Goal: Task Accomplishment & Management: Use online tool/utility

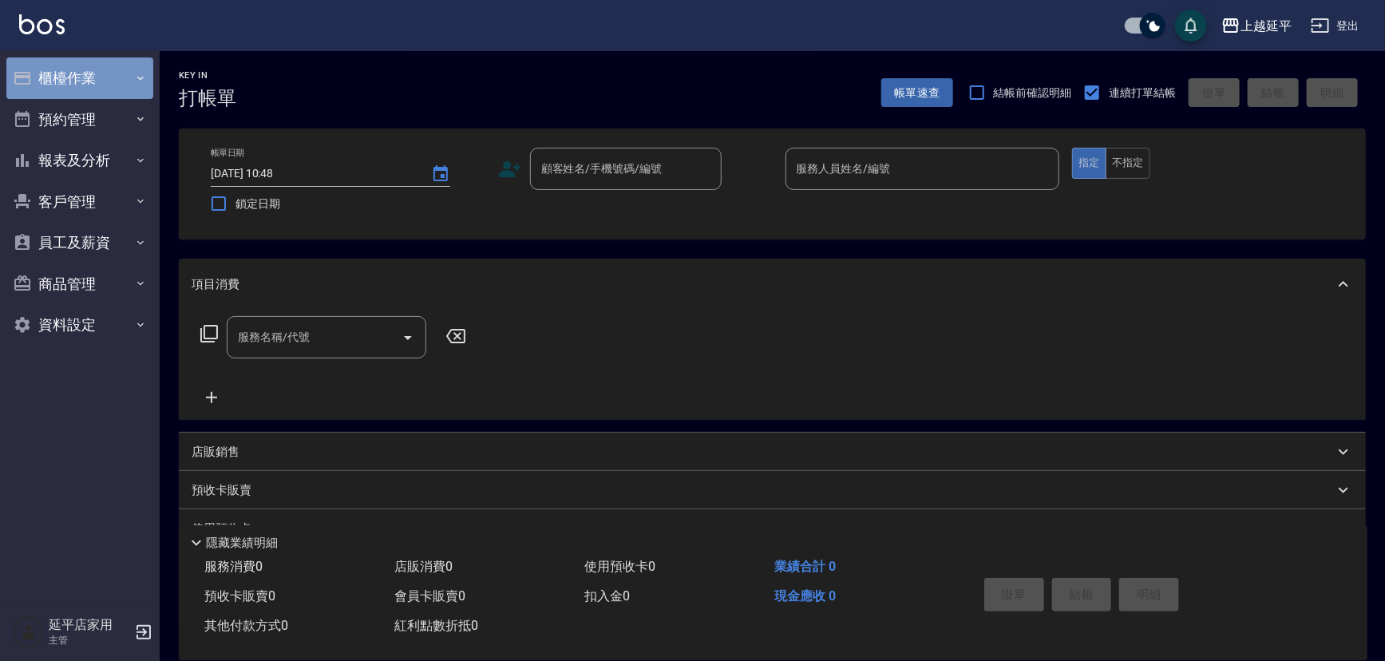
click at [72, 72] on button "櫃檯作業" at bounding box center [79, 78] width 147 height 42
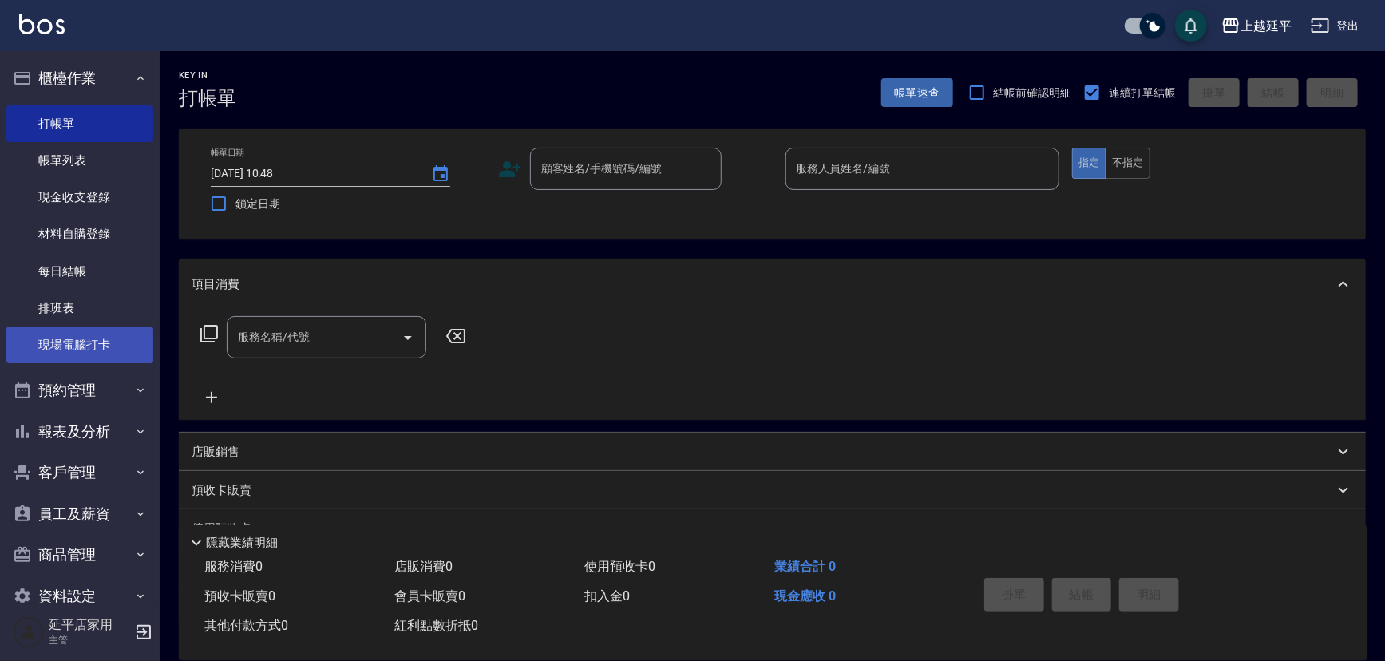
click at [55, 348] on link "現場電腦打卡" at bounding box center [79, 345] width 147 height 37
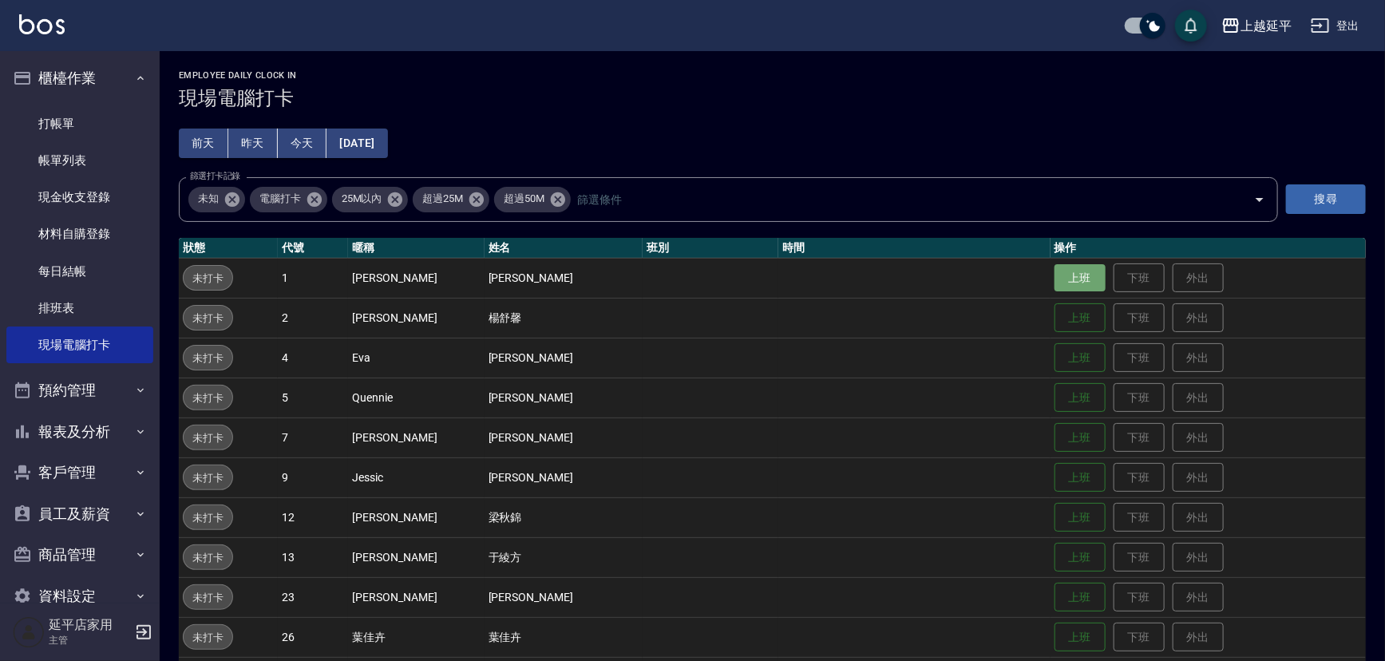
click at [1078, 269] on button "上班" at bounding box center [1080, 278] width 51 height 28
click at [1078, 359] on button "上班" at bounding box center [1080, 358] width 51 height 28
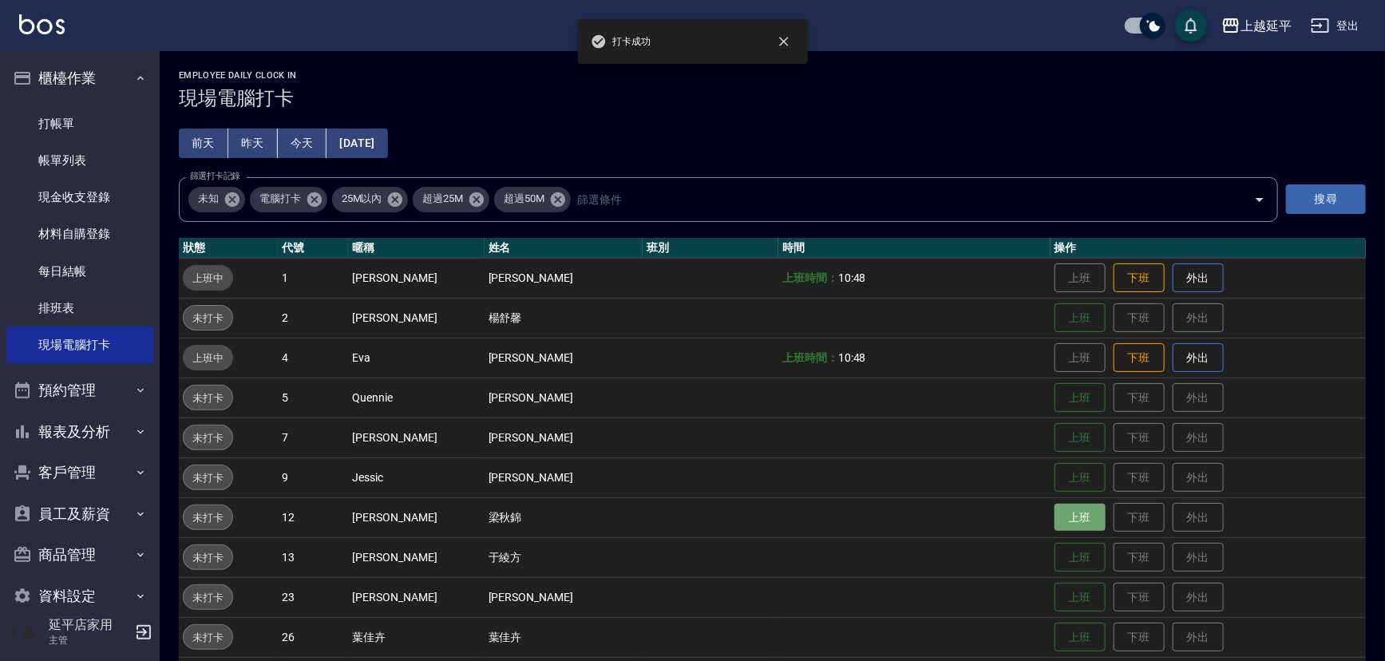
click at [1065, 518] on button "上班" at bounding box center [1080, 518] width 51 height 28
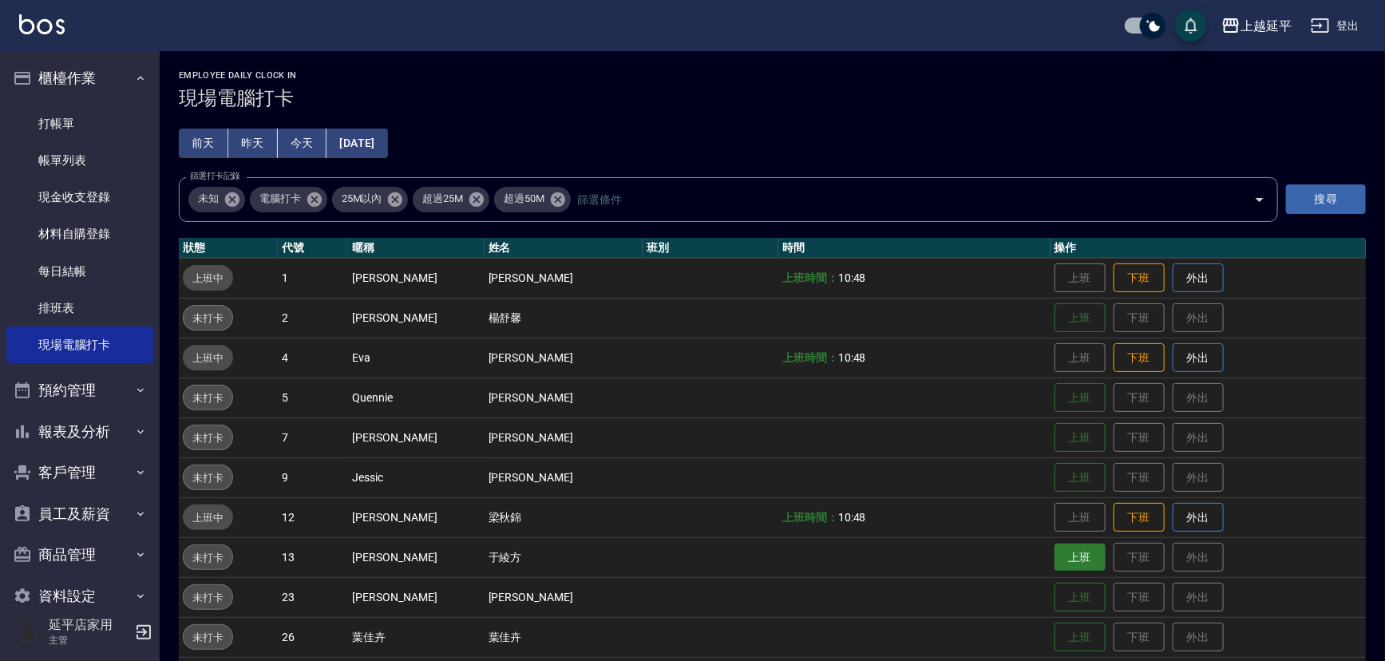
click at [1080, 559] on button "上班" at bounding box center [1080, 558] width 51 height 28
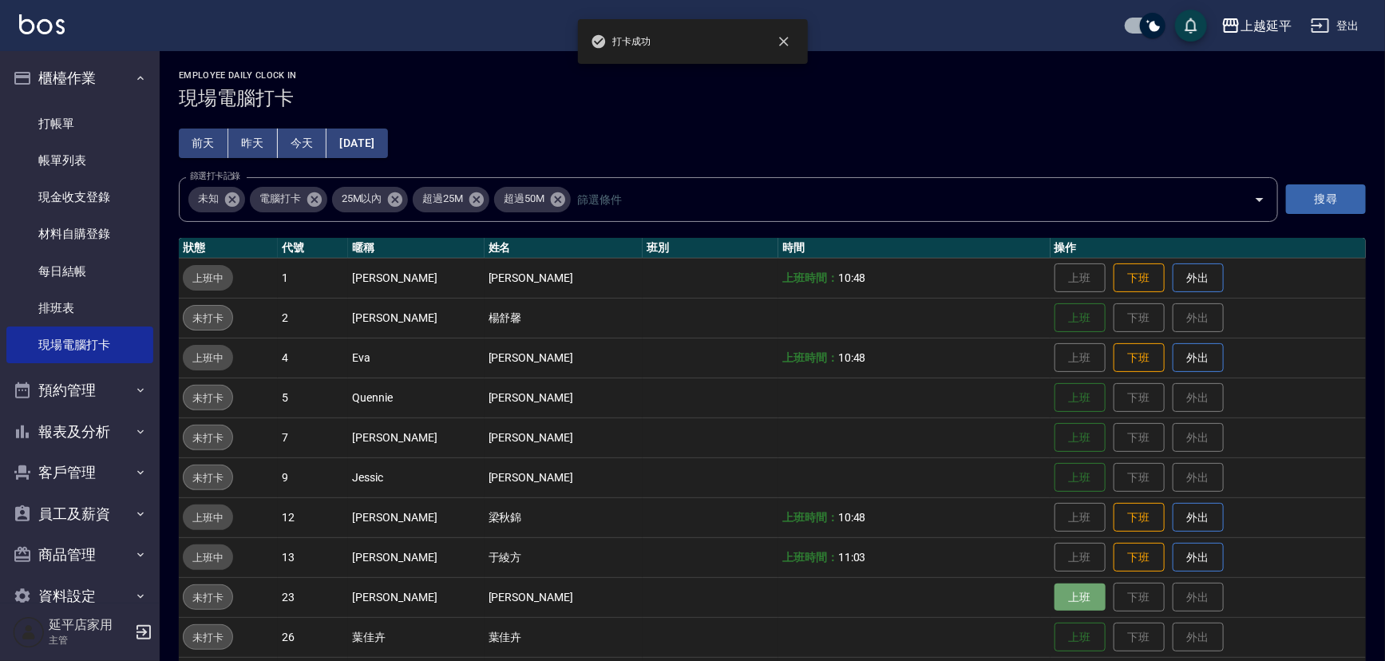
click at [1055, 599] on button "上班" at bounding box center [1080, 598] width 51 height 28
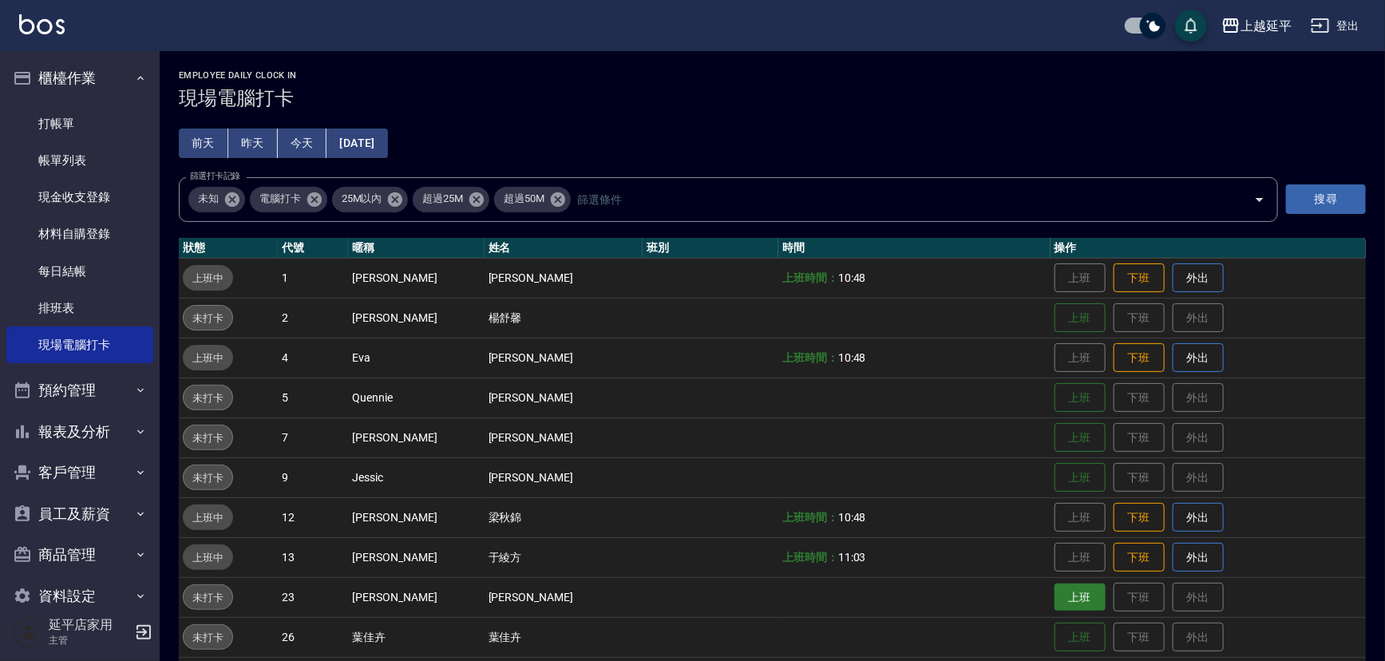
click at [1062, 598] on button "上班" at bounding box center [1080, 598] width 51 height 28
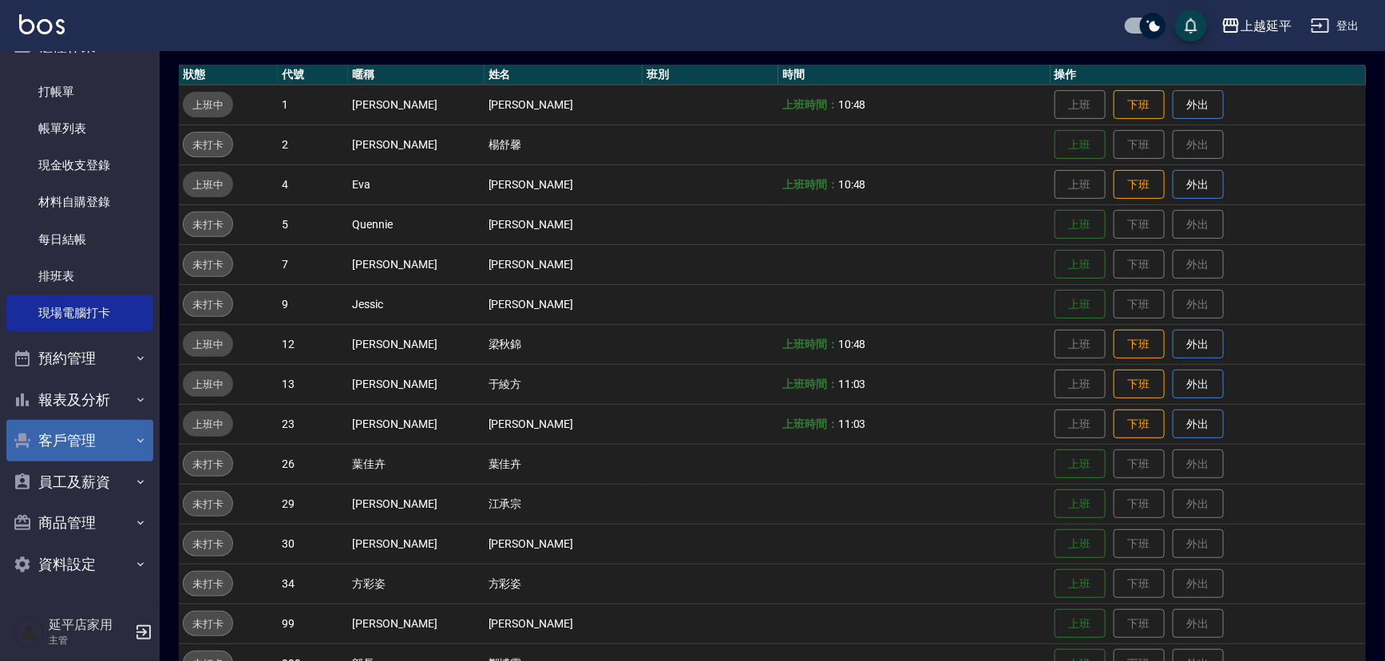
scroll to position [217, 0]
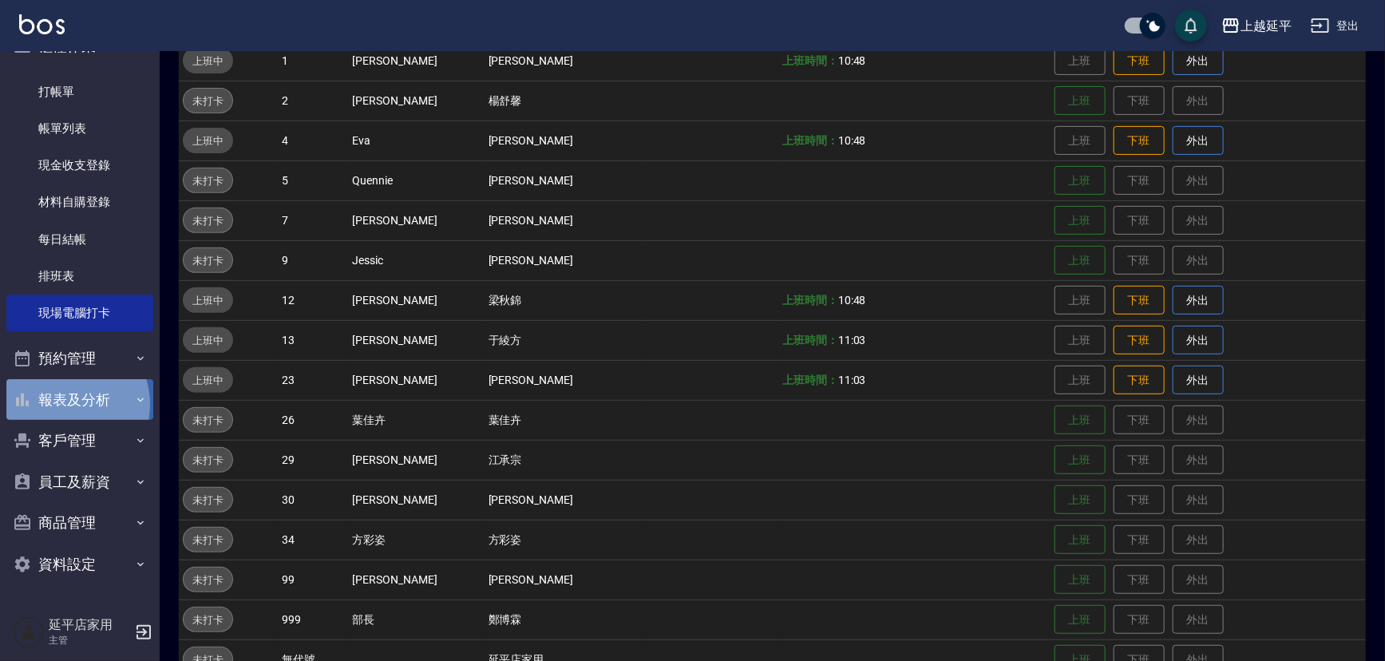
click at [66, 404] on button "報表及分析" at bounding box center [79, 400] width 147 height 42
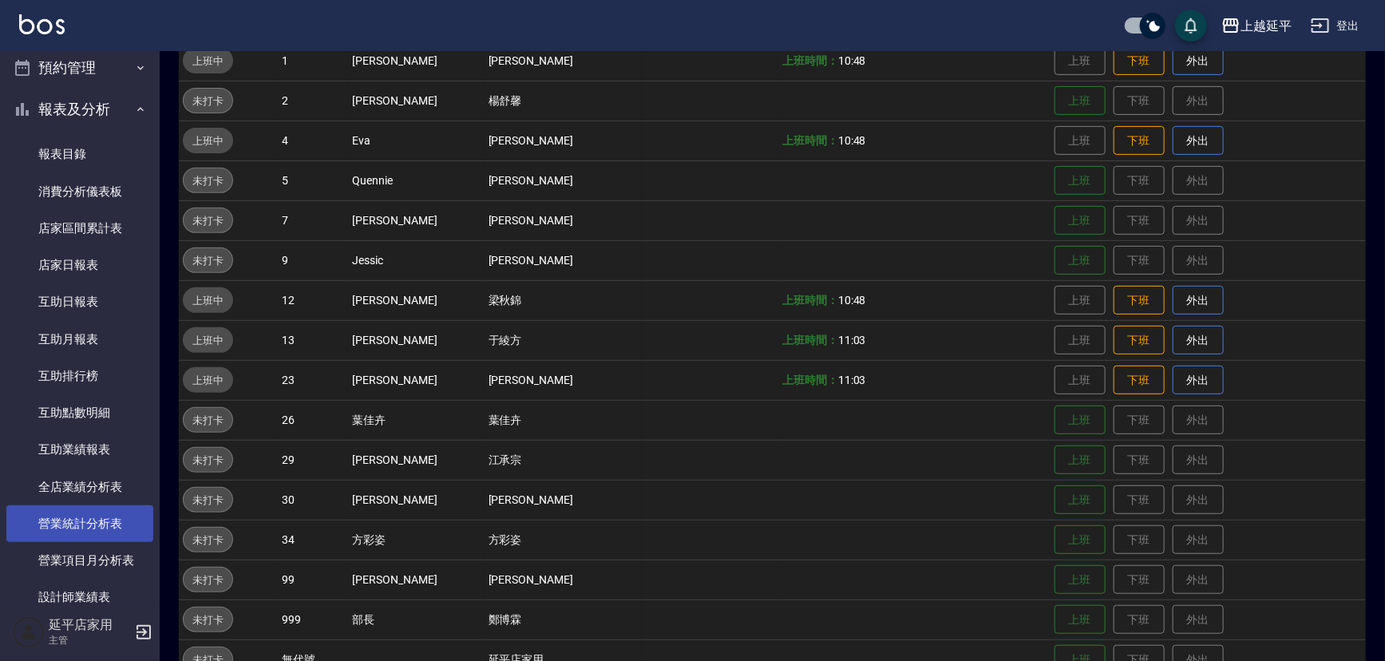
scroll to position [541, 0]
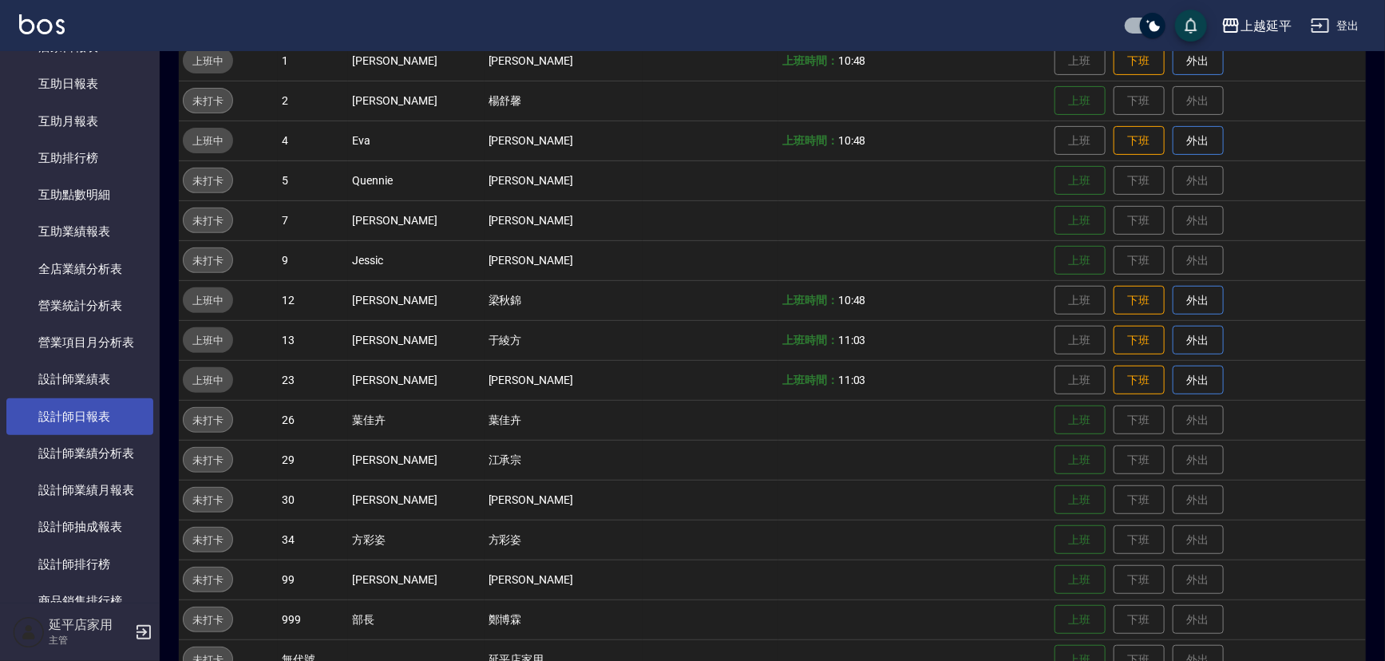
click at [74, 410] on link "設計師日報表" at bounding box center [79, 416] width 147 height 37
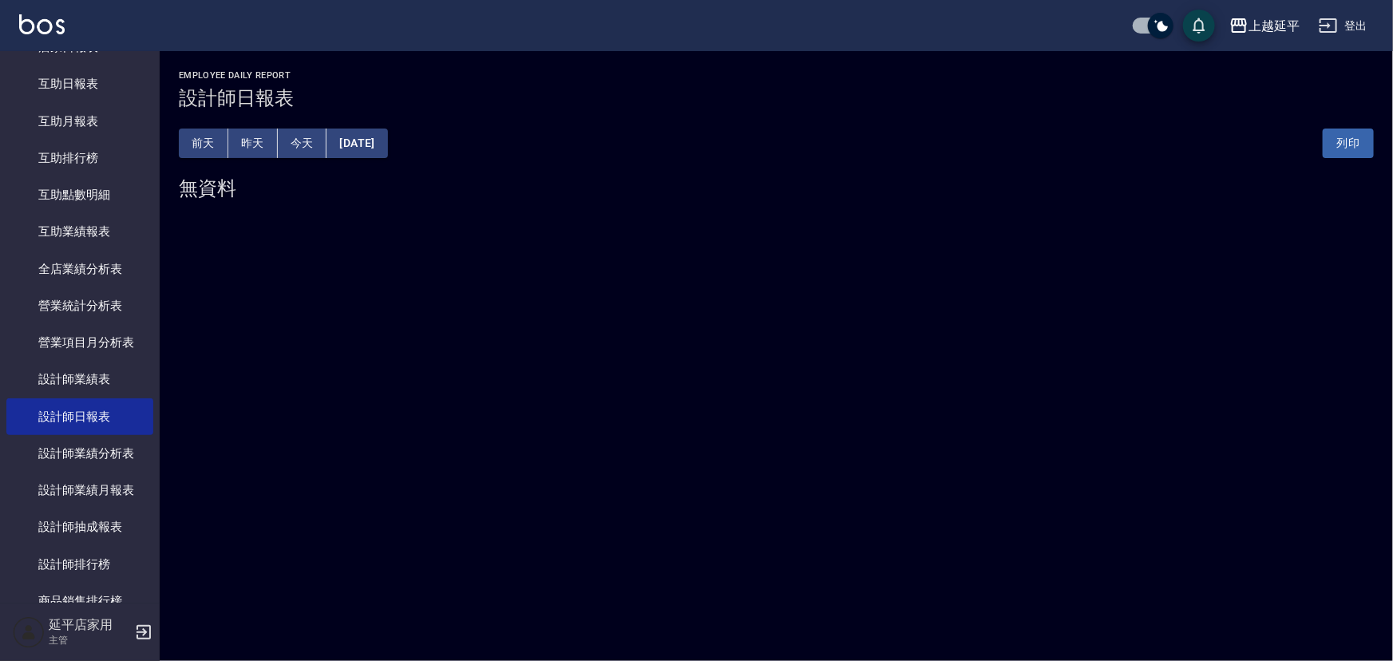
click at [248, 149] on button "昨天" at bounding box center [253, 144] width 50 height 30
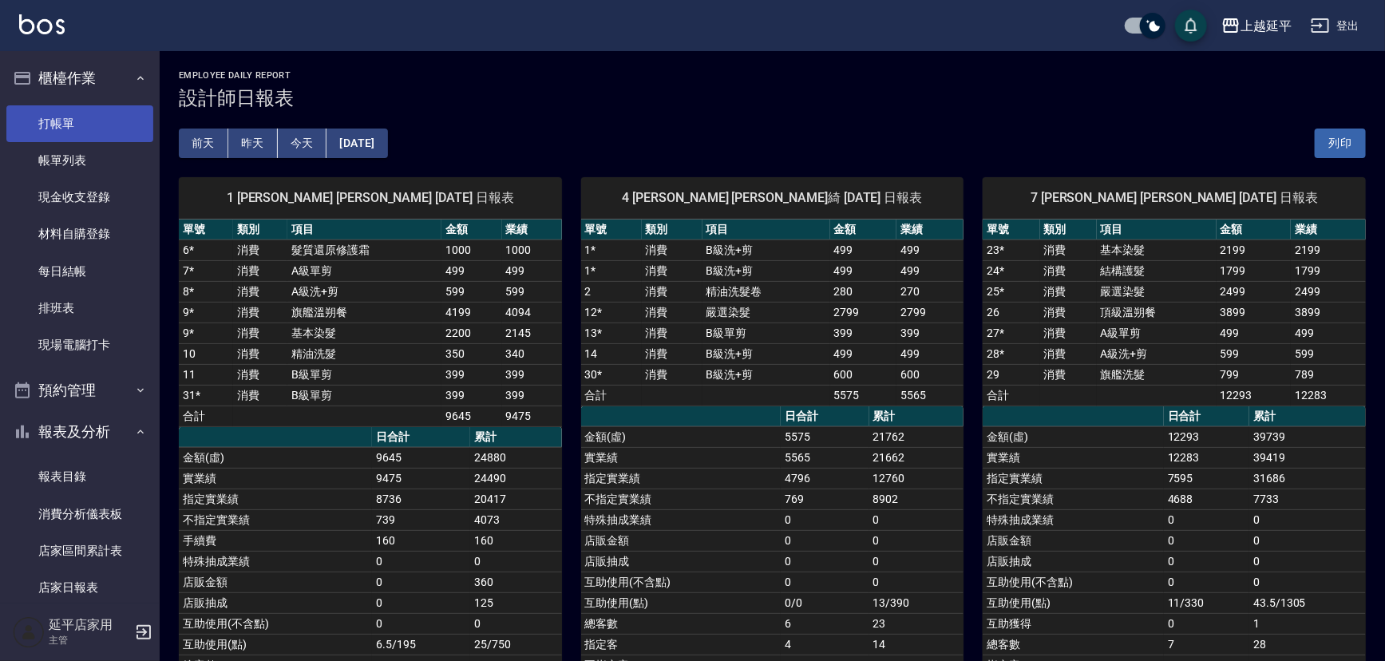
click at [41, 120] on link "打帳單" at bounding box center [79, 123] width 147 height 37
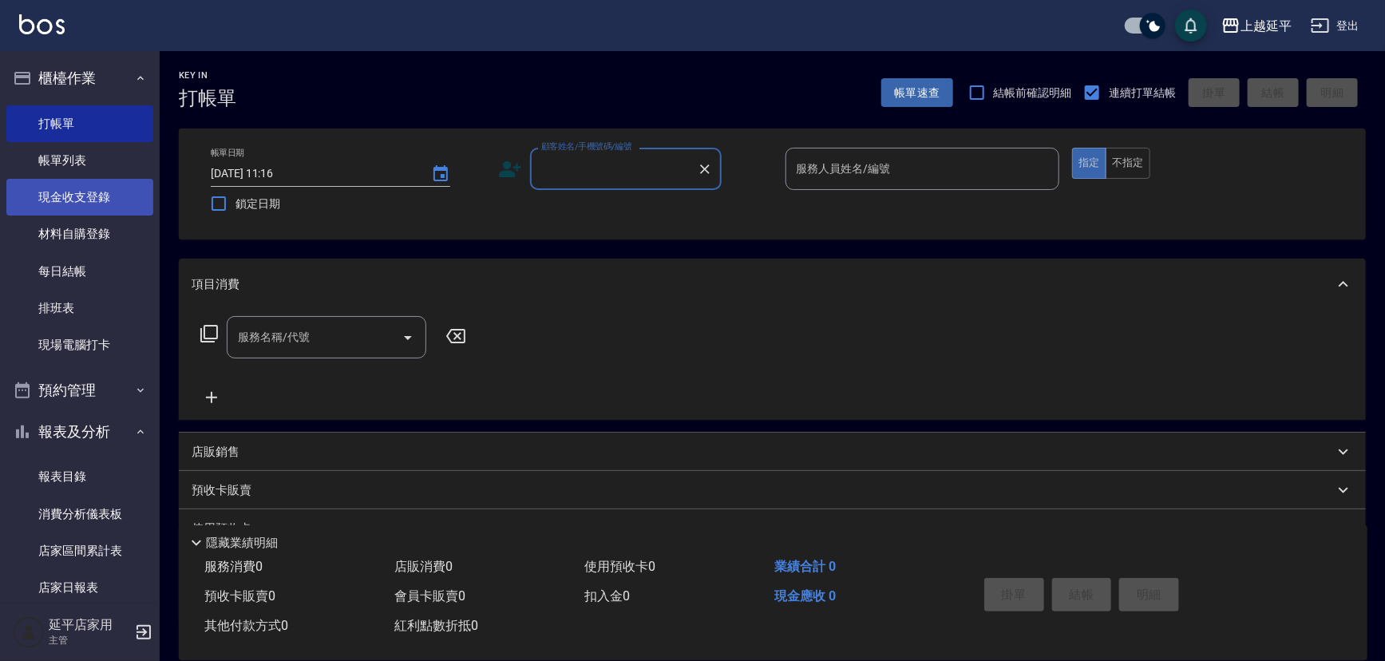
click at [93, 186] on link "現金收支登錄" at bounding box center [79, 197] width 147 height 37
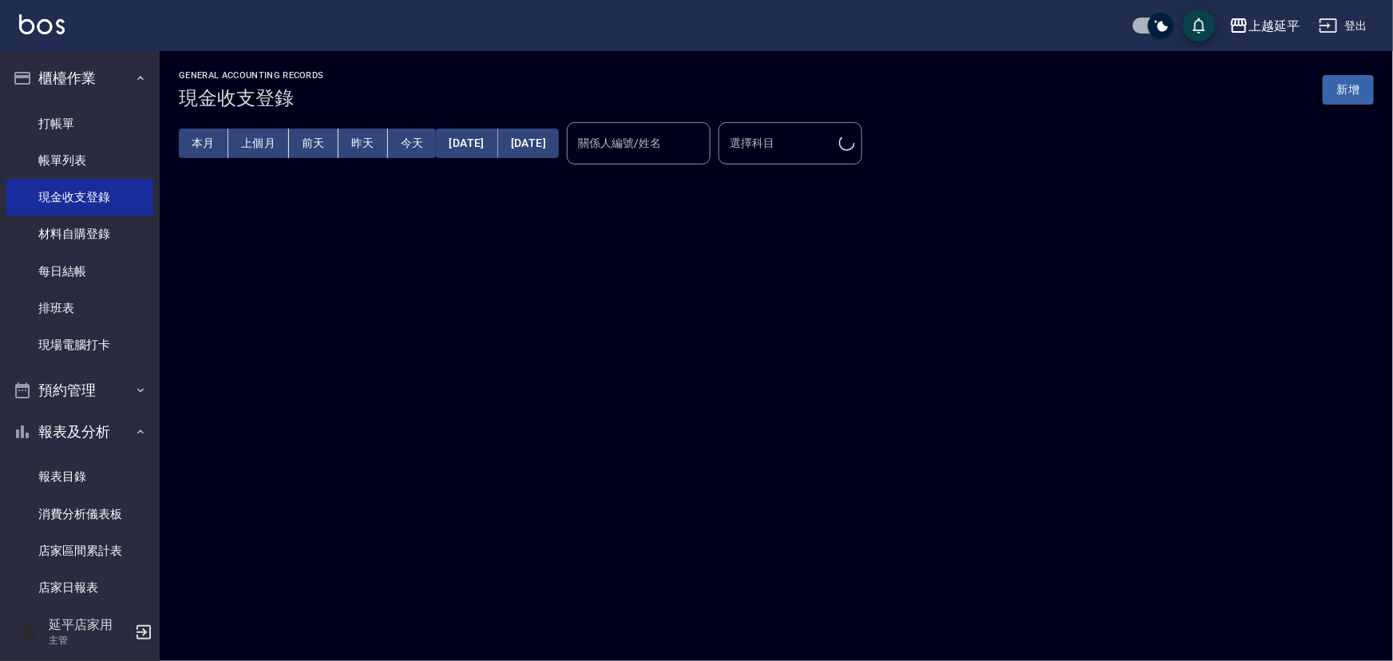
click at [1340, 94] on button "新增" at bounding box center [1348, 90] width 51 height 30
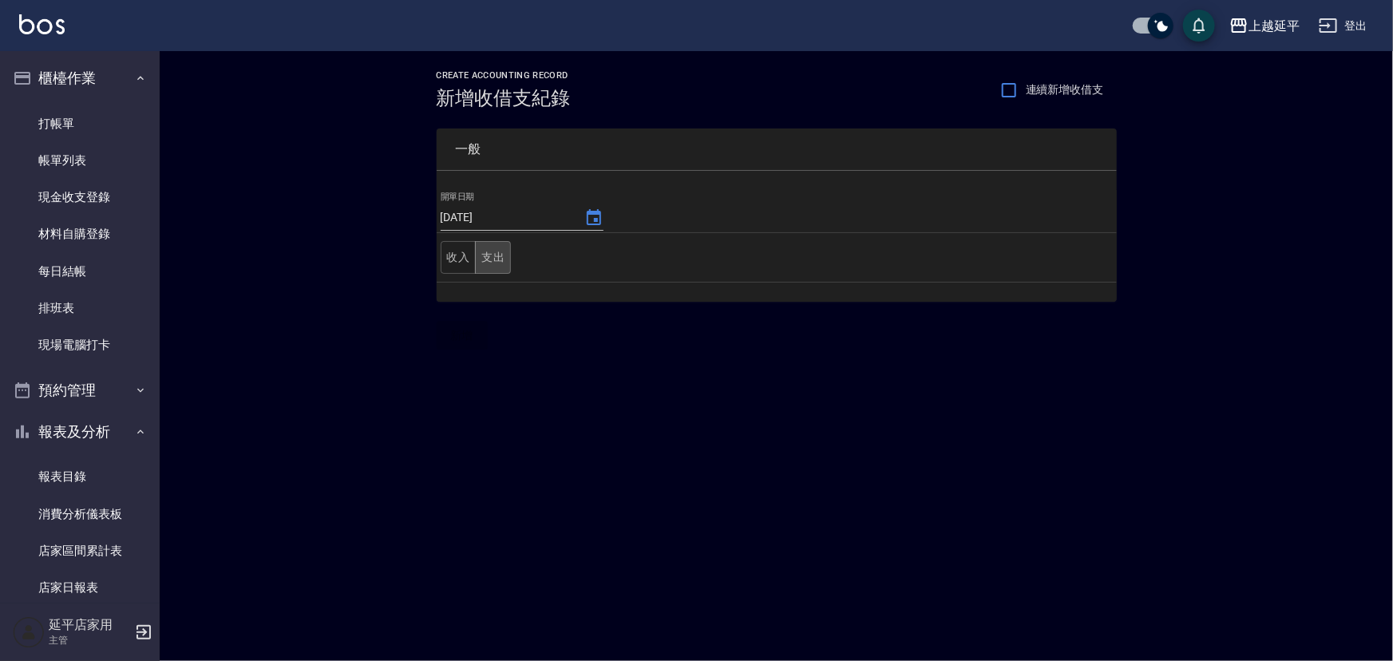
click at [488, 257] on button "支出" at bounding box center [493, 257] width 36 height 33
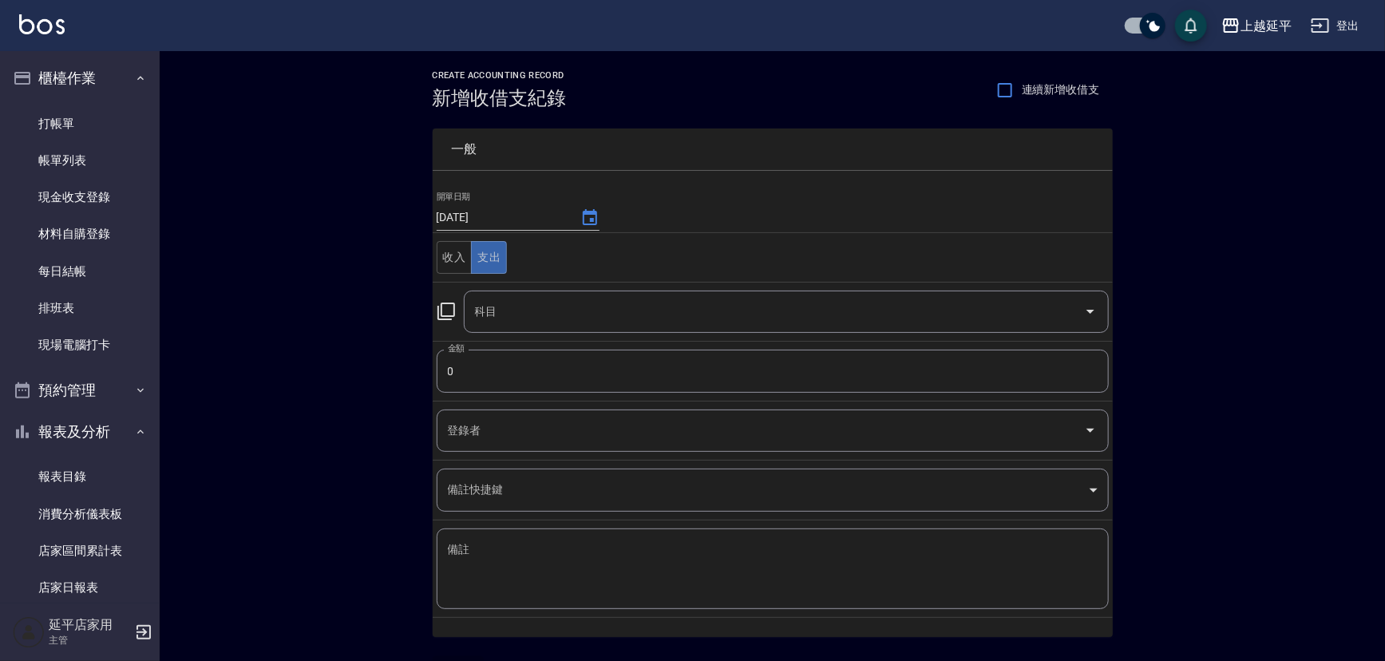
click at [443, 313] on icon at bounding box center [446, 311] width 19 height 19
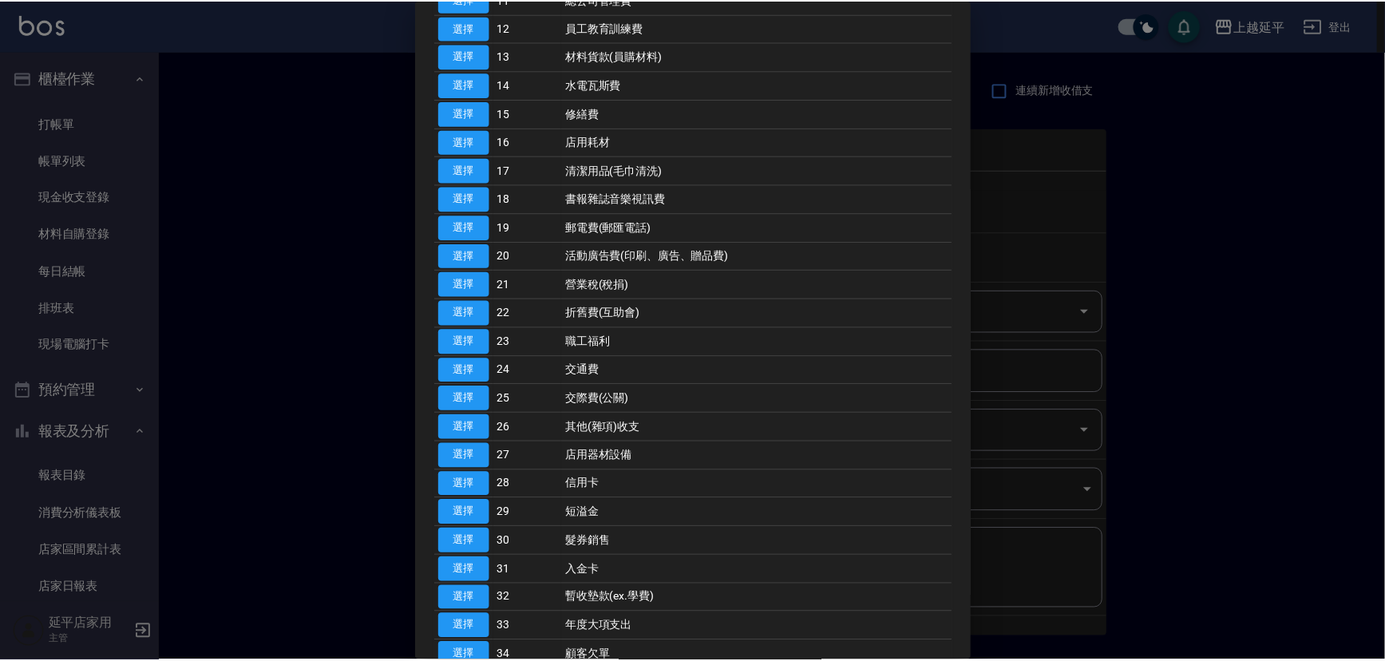
scroll to position [581, 0]
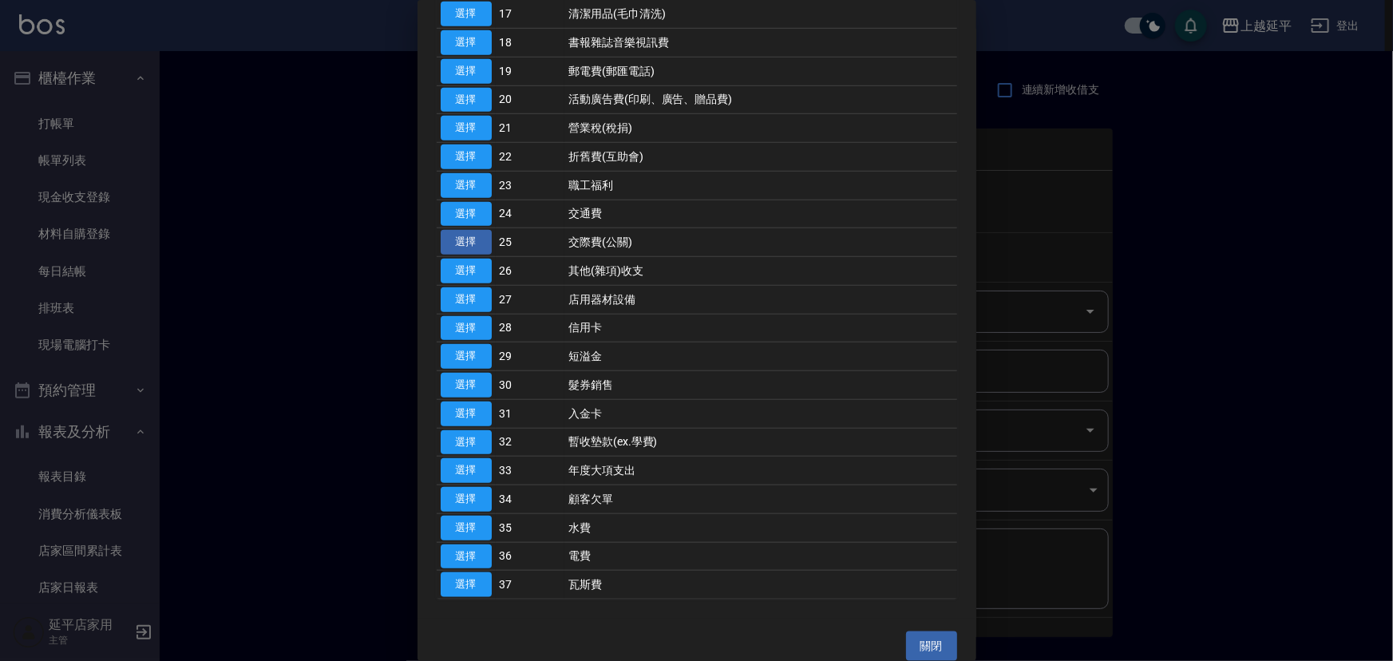
click at [464, 239] on button "選擇" at bounding box center [466, 242] width 51 height 25
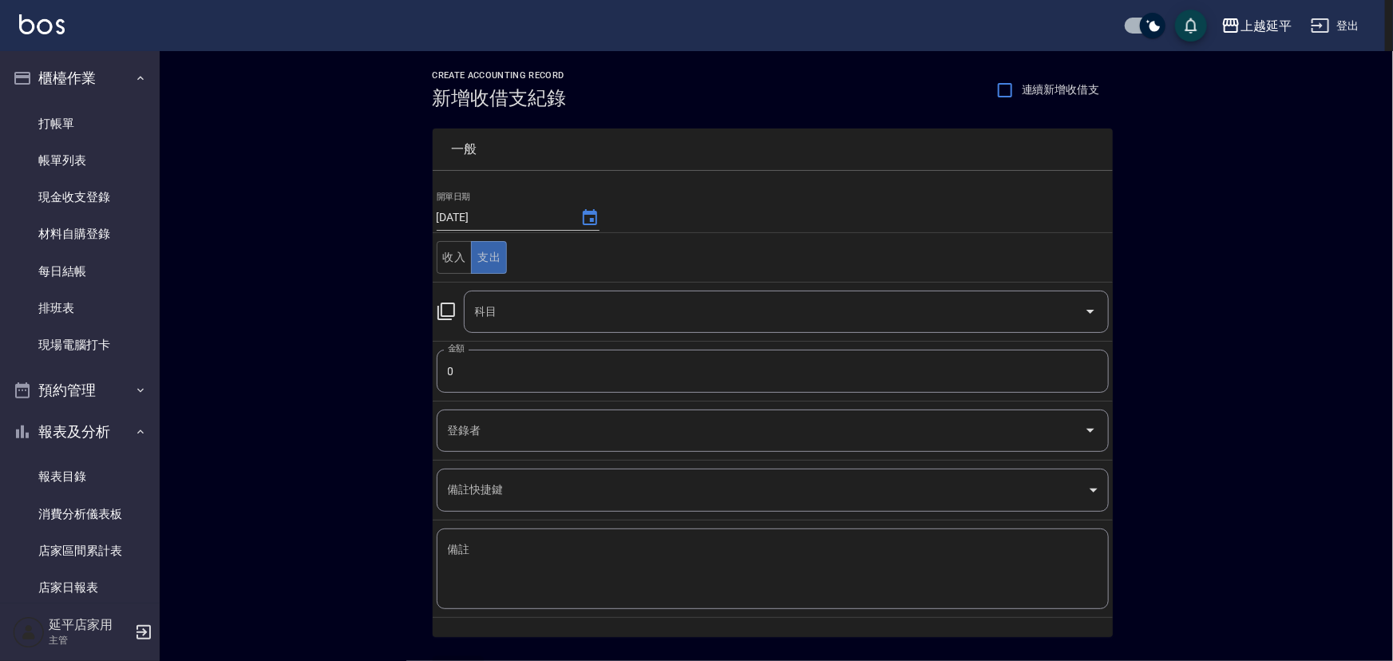
type input "25 交際費(公關)"
click at [509, 361] on input "0" at bounding box center [773, 371] width 672 height 43
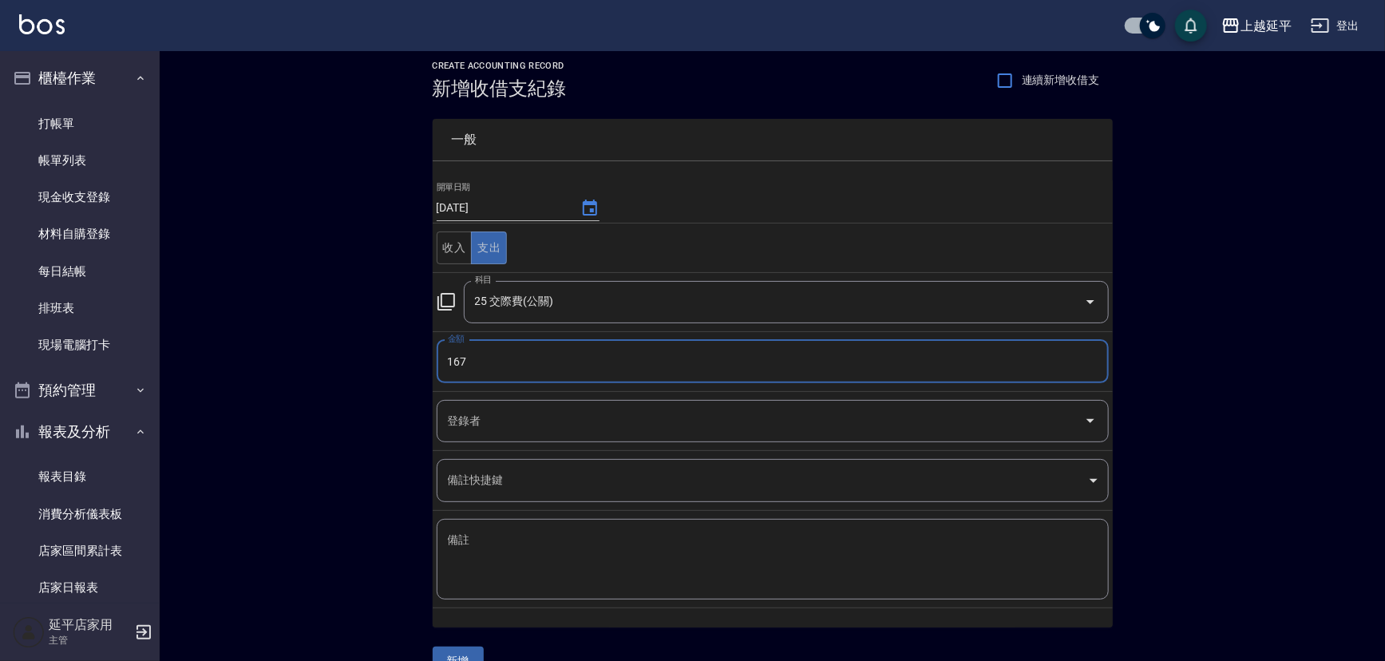
scroll to position [42, 0]
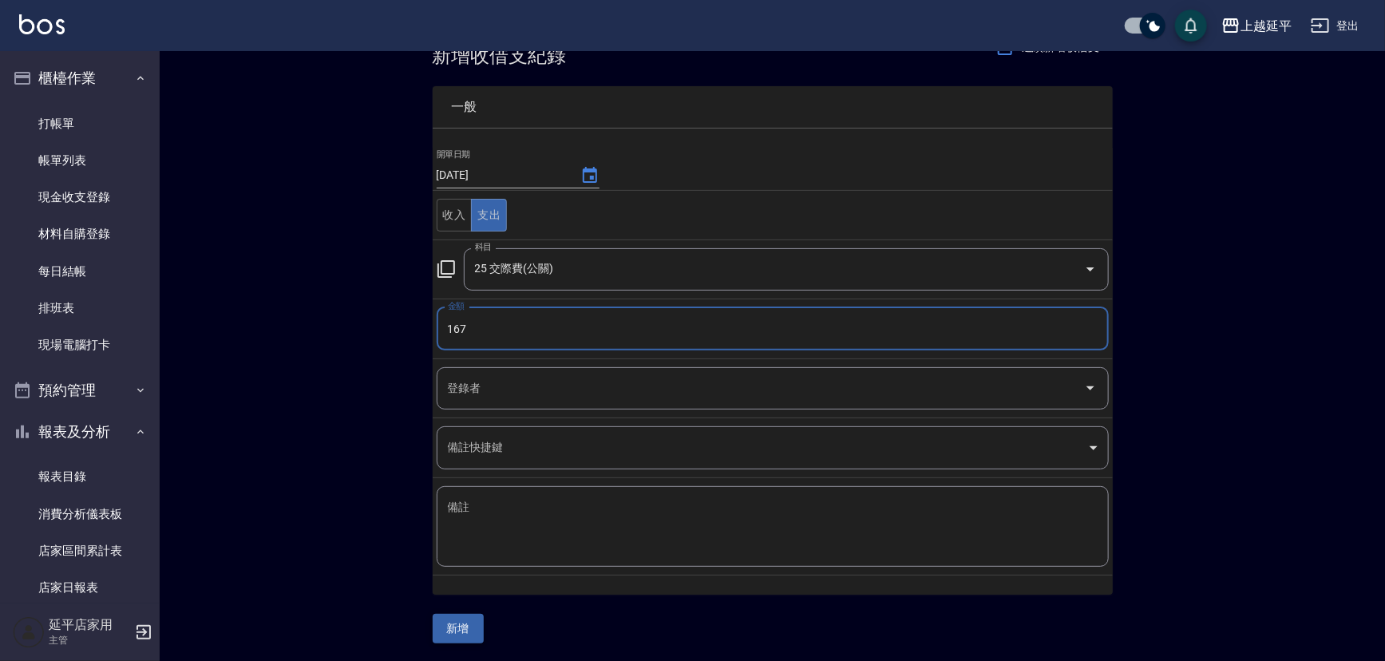
type input "167"
click at [450, 625] on button "新增" at bounding box center [458, 629] width 51 height 30
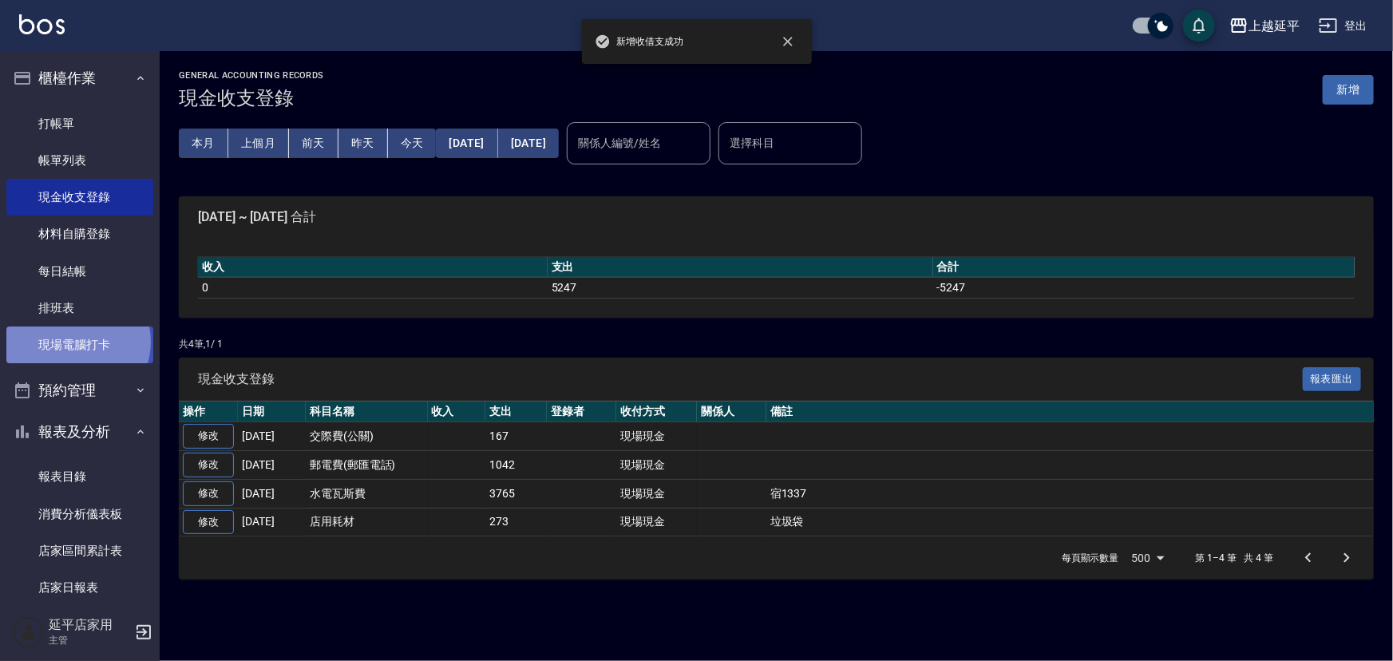
click at [77, 342] on link "現場電腦打卡" at bounding box center [79, 345] width 147 height 37
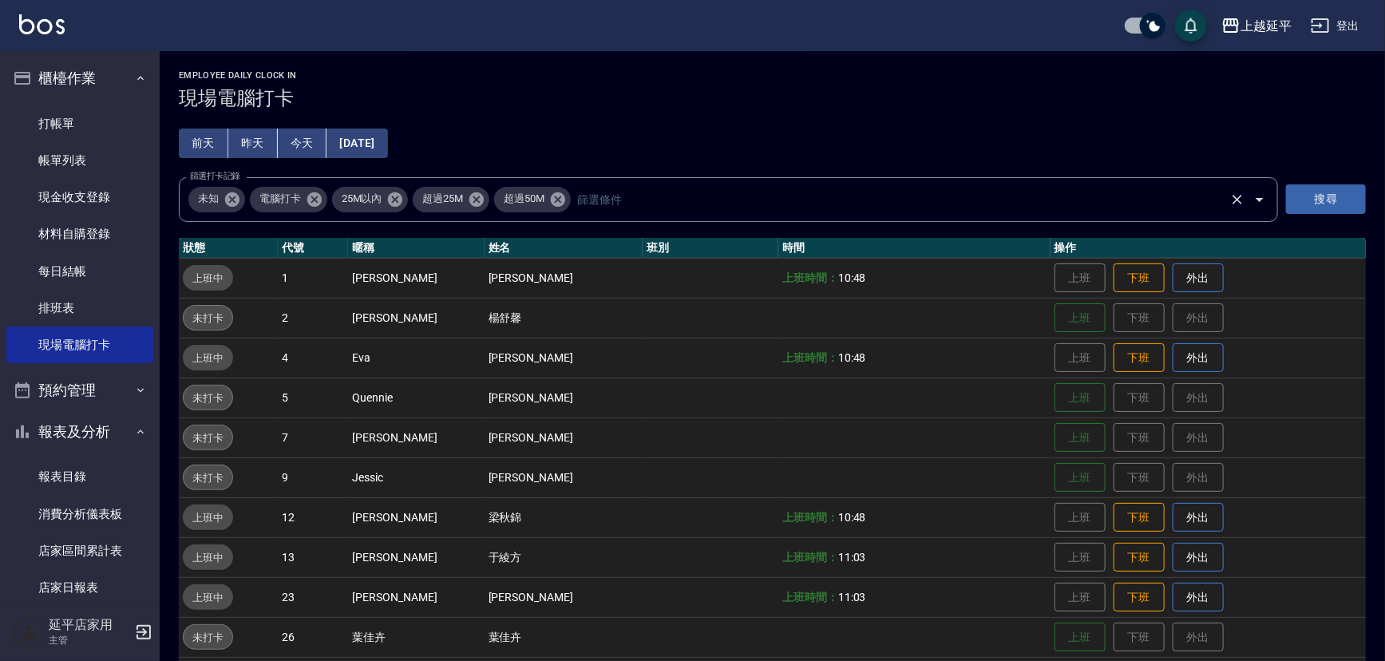
click at [6, 327] on link "現場電腦打卡" at bounding box center [79, 345] width 147 height 37
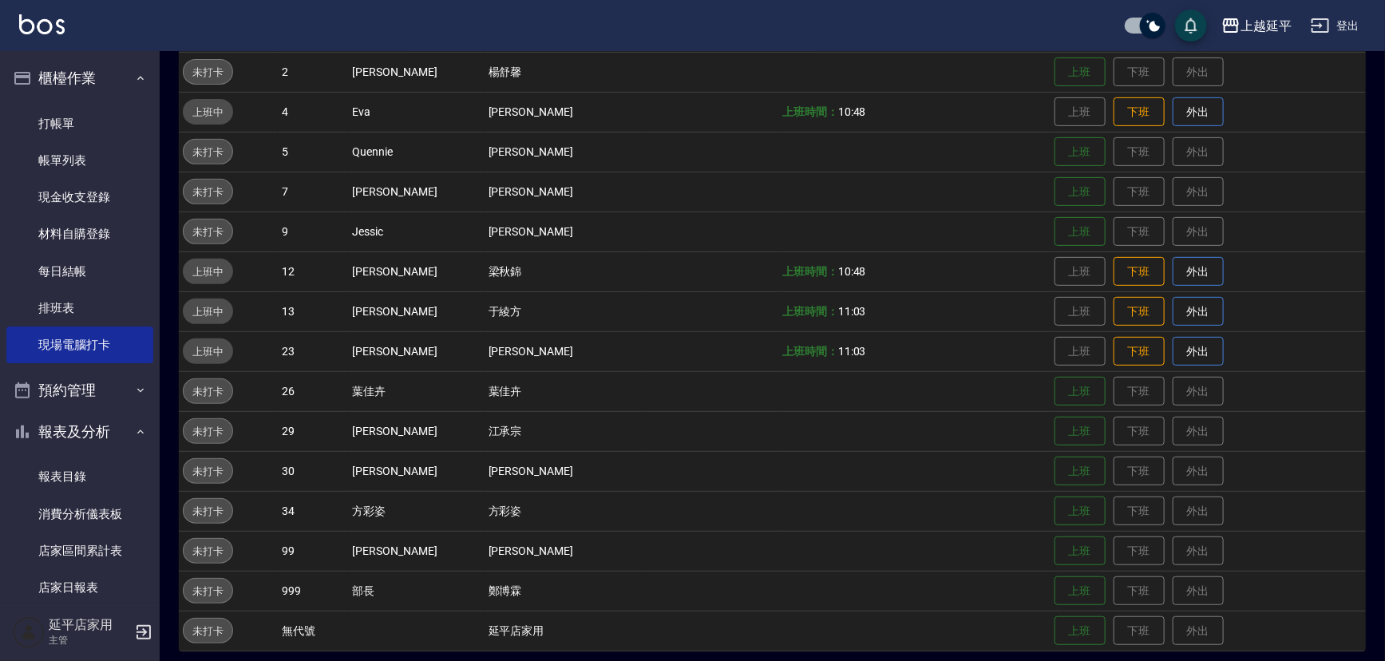
scroll to position [255, 0]
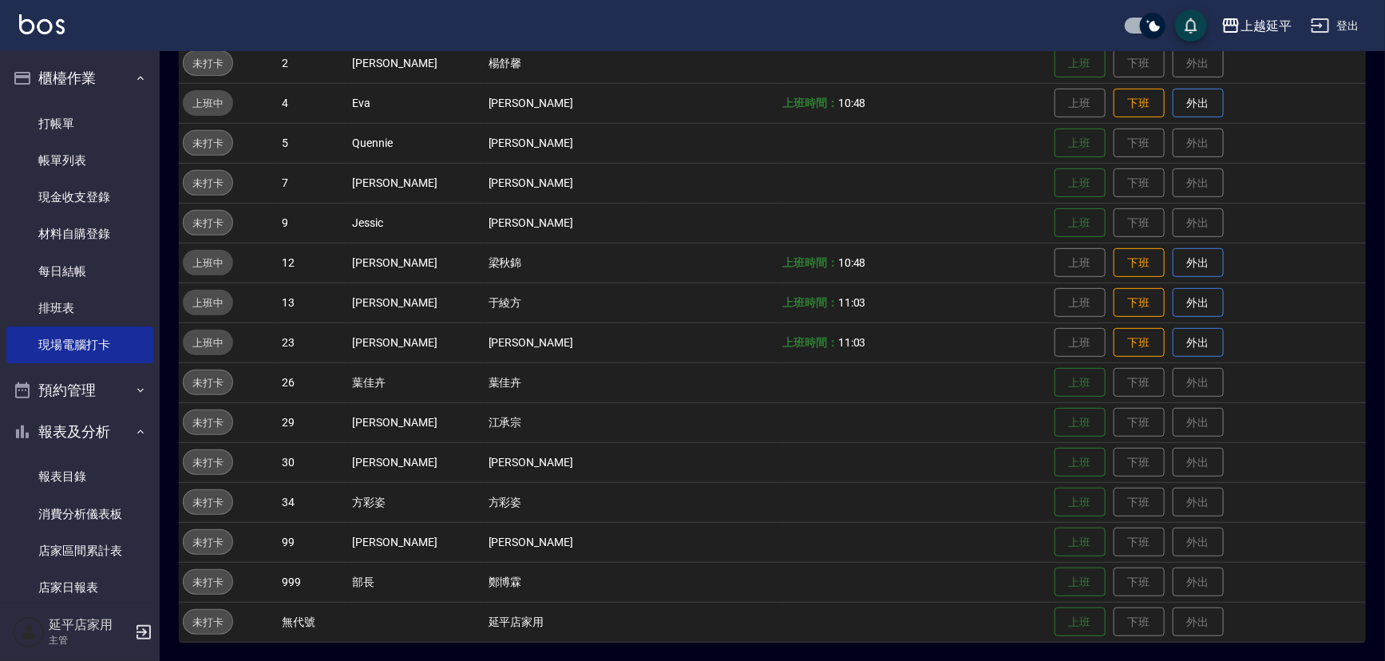
drag, startPoint x: 1380, startPoint y: 570, endPoint x: 1393, endPoint y: 591, distance: 24.4
click at [1381, 573] on div "Employee Daily Clock In 現場電腦打卡 [DATE] [DATE] [DATE] [DATE] 篩選打卡記錄 未知 電腦打卡 25M以內…" at bounding box center [773, 229] width 1226 height 866
click at [1333, 505] on td "上班 下班 外出" at bounding box center [1208, 502] width 315 height 40
click at [1355, 519] on td "上班 下班 外出" at bounding box center [1208, 502] width 315 height 40
click at [1055, 423] on button "上班" at bounding box center [1080, 423] width 51 height 28
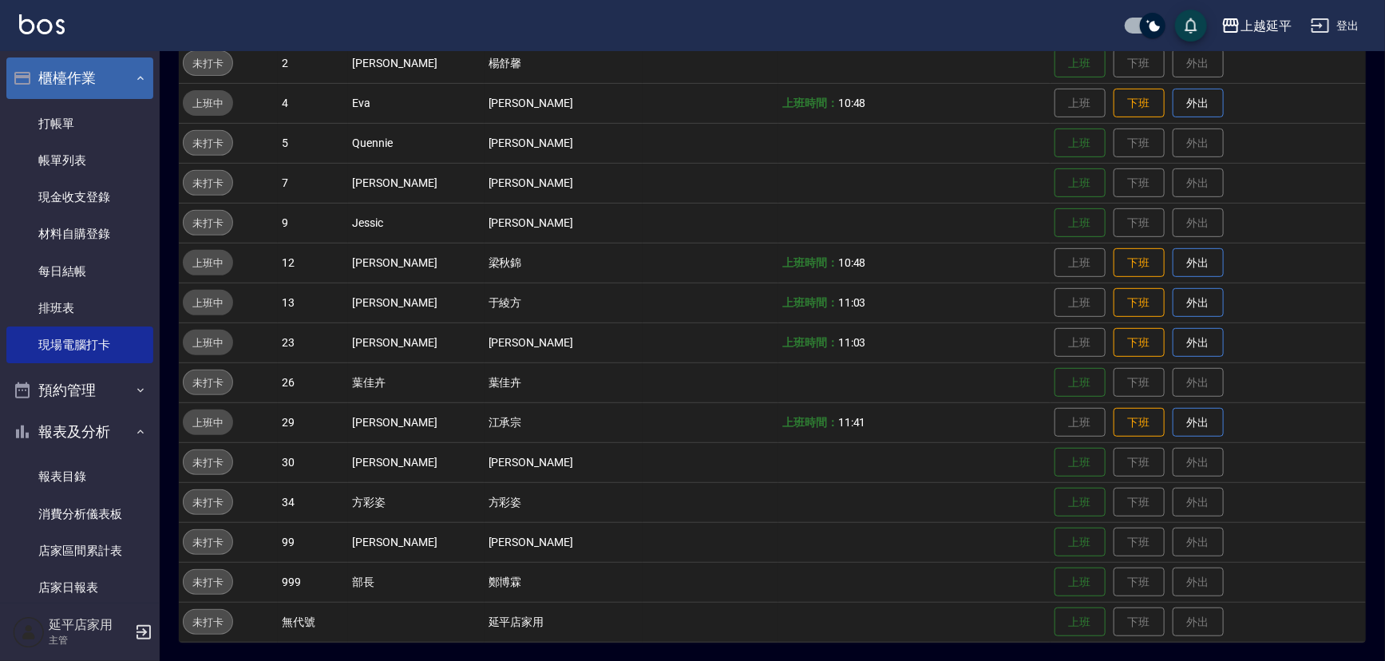
click at [63, 91] on button "櫃檯作業" at bounding box center [79, 78] width 147 height 42
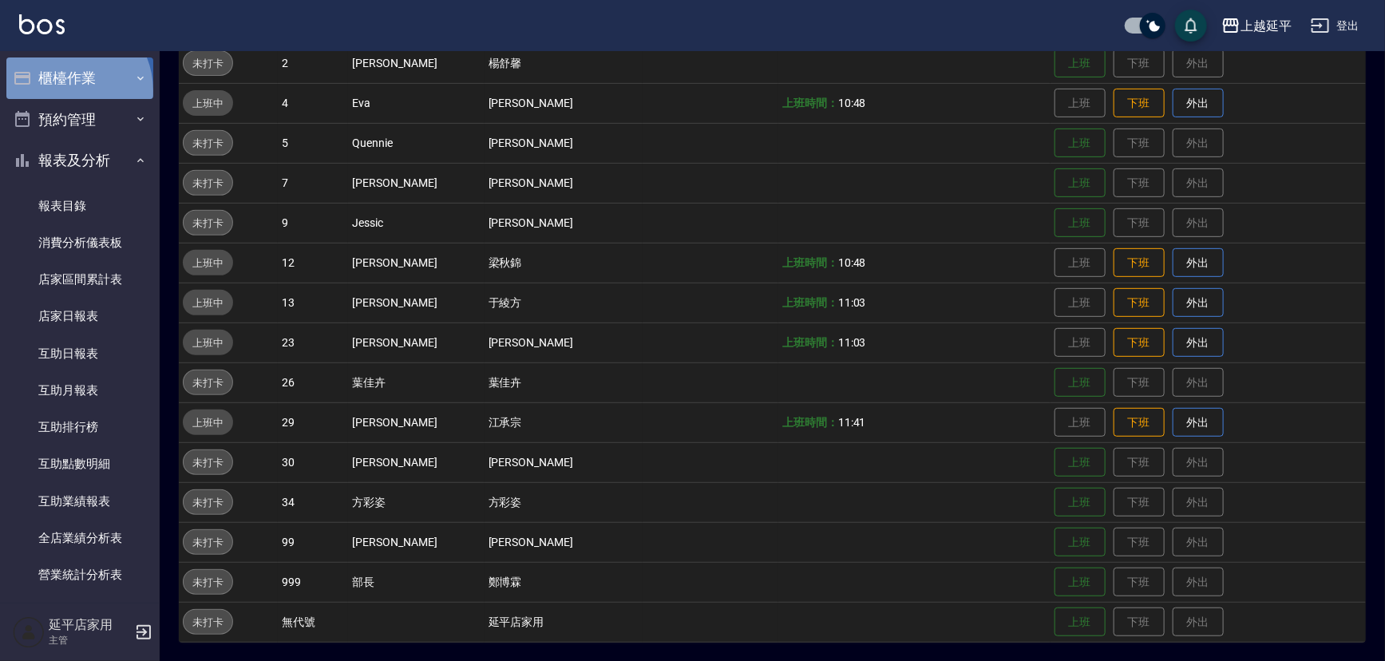
click at [63, 91] on button "櫃檯作業" at bounding box center [79, 78] width 147 height 42
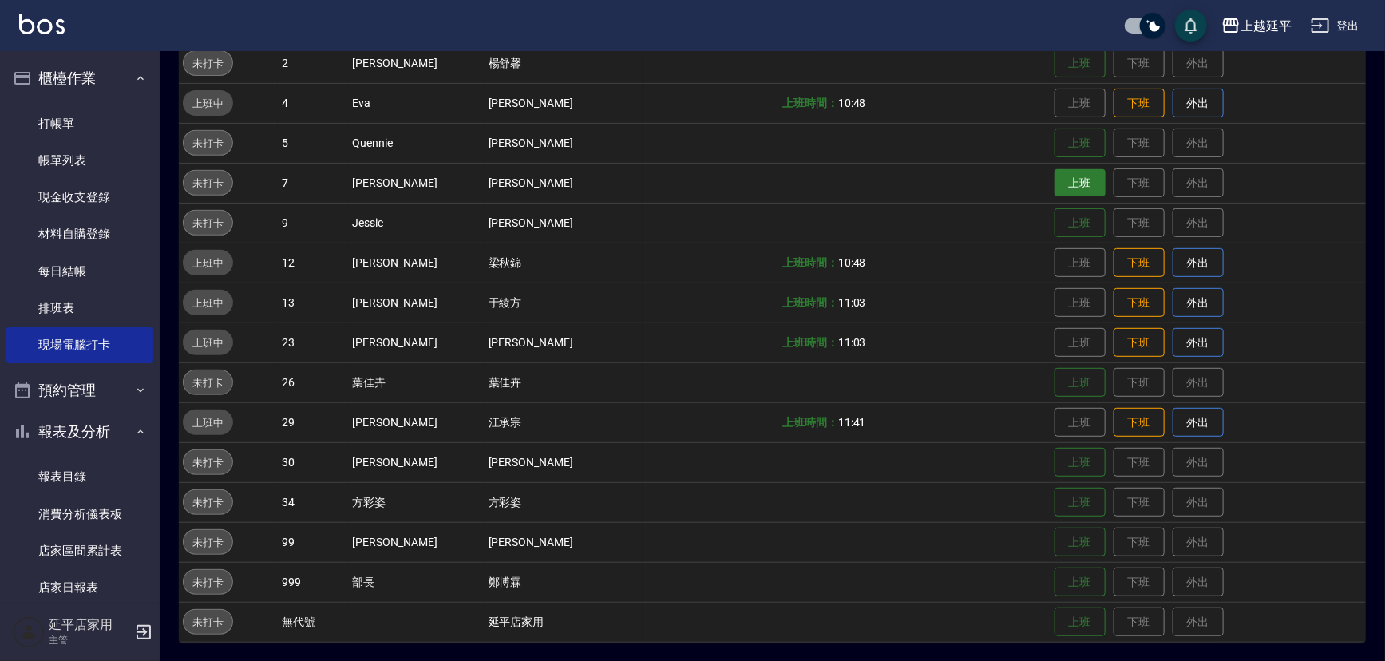
click at [1078, 190] on button "上班" at bounding box center [1080, 183] width 51 height 28
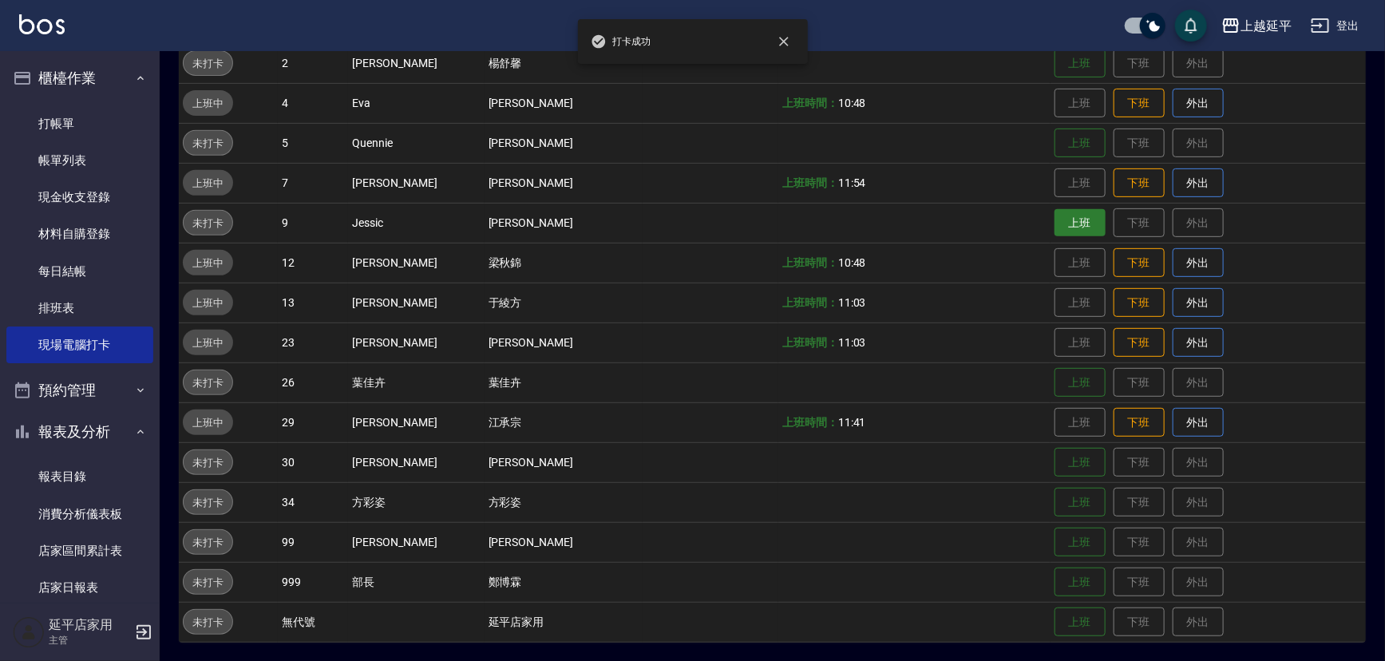
click at [1071, 214] on button "上班" at bounding box center [1080, 223] width 51 height 28
